Goal: Task Accomplishment & Management: Use online tool/utility

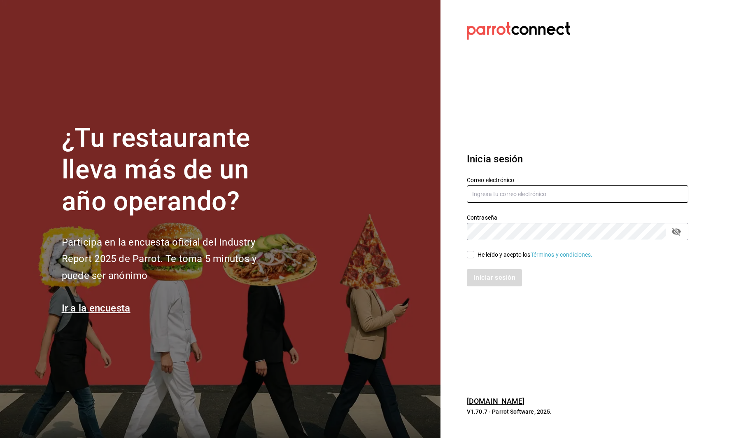
click at [487, 192] on input "text" at bounding box center [578, 193] width 222 height 17
type input "[PERSON_NAME][EMAIL_ADDRESS][DOMAIN_NAME]"
click at [473, 252] on input "He leído y acepto los Términos y condiciones." at bounding box center [470, 254] width 7 height 7
checkbox input "true"
click at [475, 273] on button "Iniciar sesión" at bounding box center [495, 277] width 56 height 17
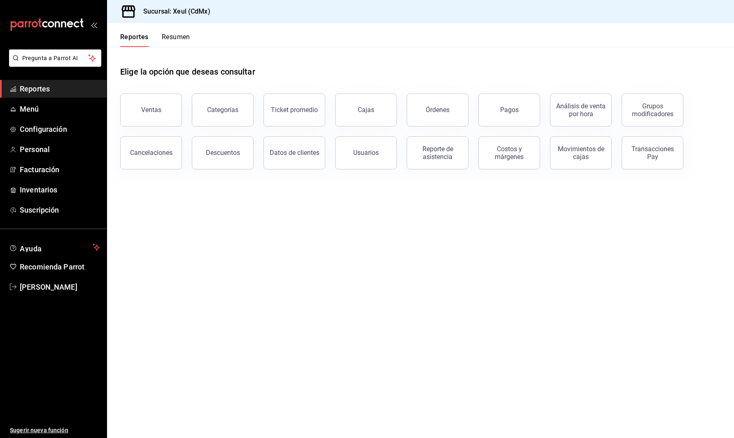
click at [181, 43] on button "Resumen" at bounding box center [176, 40] width 28 height 14
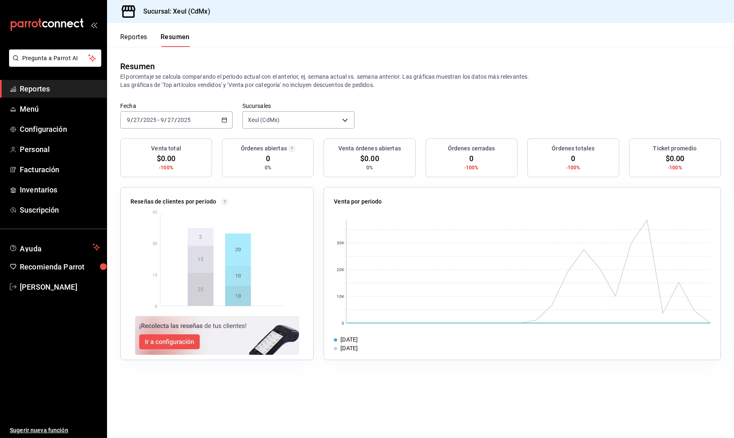
click at [165, 102] on div "Fecha 2025-09-27 9 / 27 / 2025 - 2025-09-27 9 / 27 / 2025" at bounding box center [176, 115] width 112 height 26
click at [158, 116] on div "2025-09-27 9 / 27 / 2025 - 2025-09-27 9 / 27 / 2025" at bounding box center [176, 119] width 112 height 17
click at [156, 165] on span "Ayer" at bounding box center [159, 163] width 64 height 9
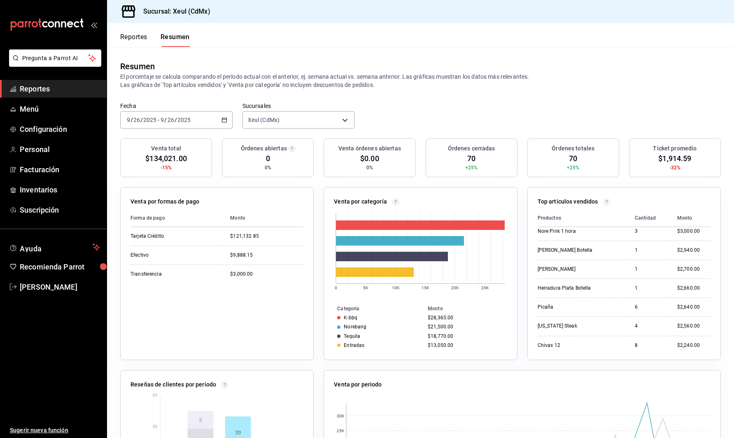
scroll to position [198, 0]
